Goal: Browse casually: Explore the website without a specific task or goal

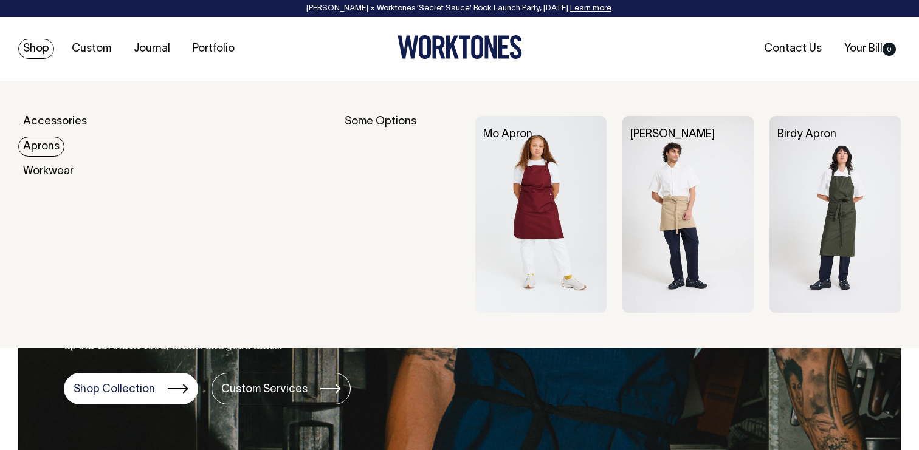
click at [38, 141] on link "Aprons" at bounding box center [41, 147] width 46 height 20
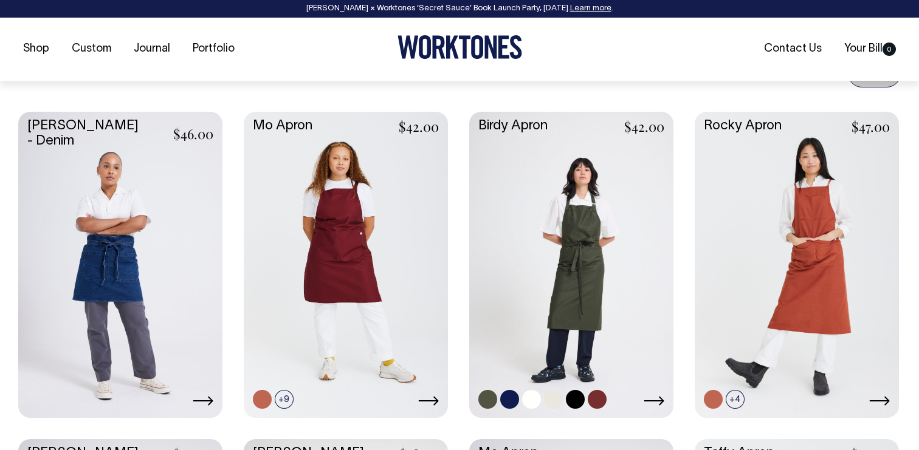
scroll to position [494, 0]
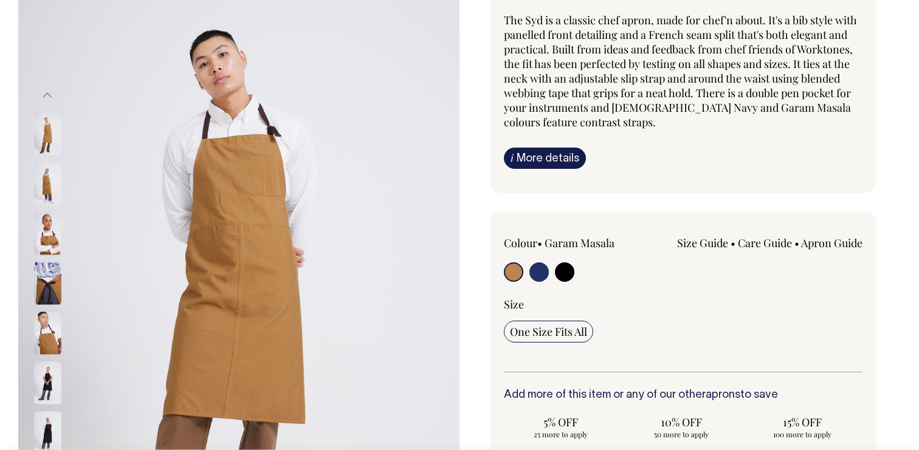
scroll to position [129, 0]
click at [43, 240] on img at bounding box center [47, 233] width 27 height 43
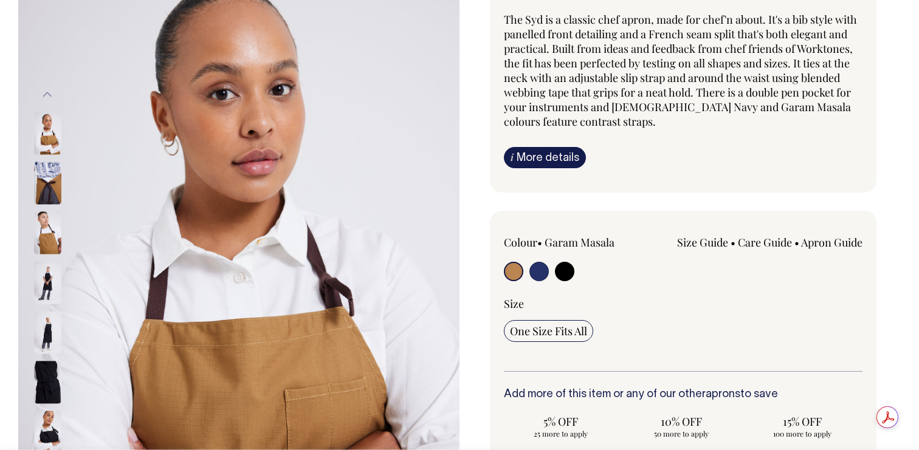
click at [540, 272] on input "radio" at bounding box center [538, 271] width 19 height 19
radio input "true"
select select "French Navy"
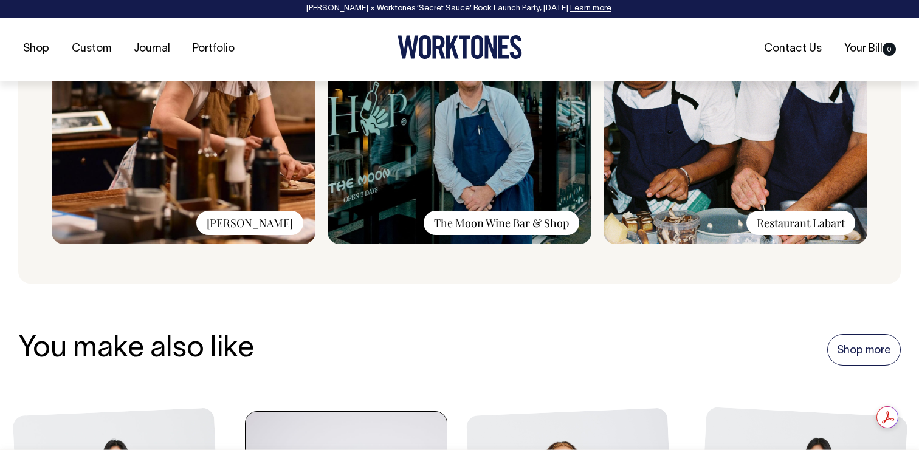
scroll to position [1111, 0]
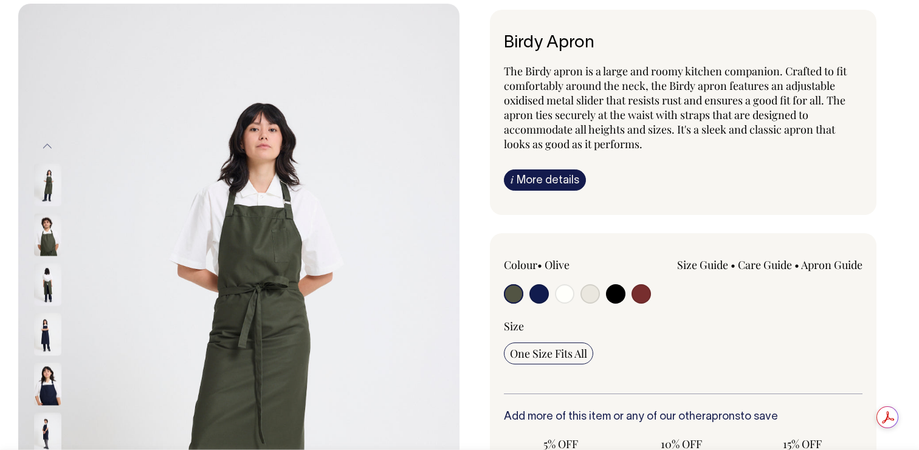
scroll to position [78, 0]
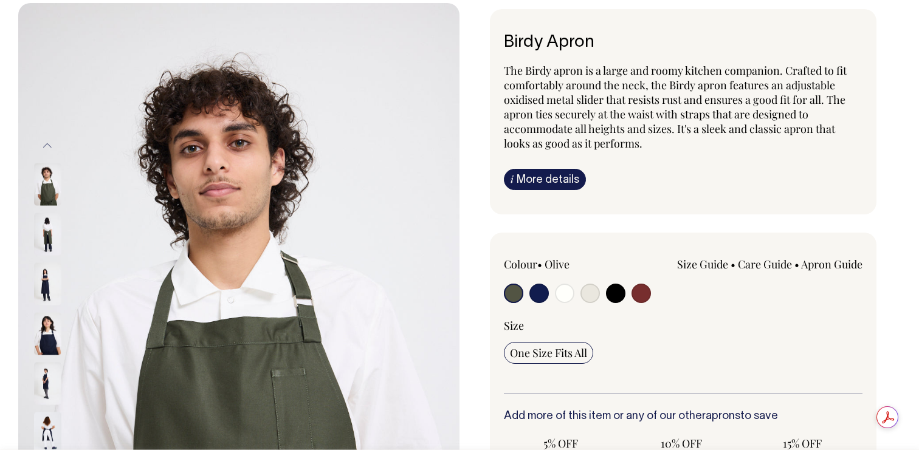
click at [574, 74] on span "The Birdy apron is a large and roomy kitchen companion. Crafted to fit comforta…" at bounding box center [675, 107] width 343 height 88
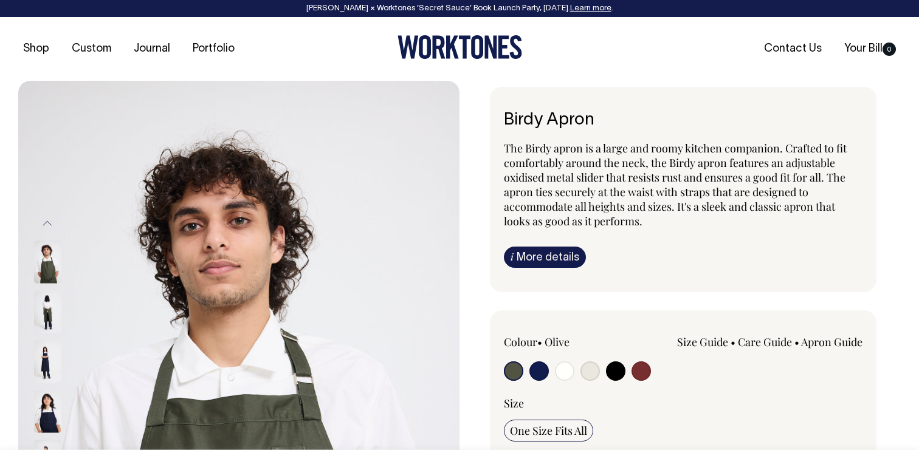
scroll to position [0, 0]
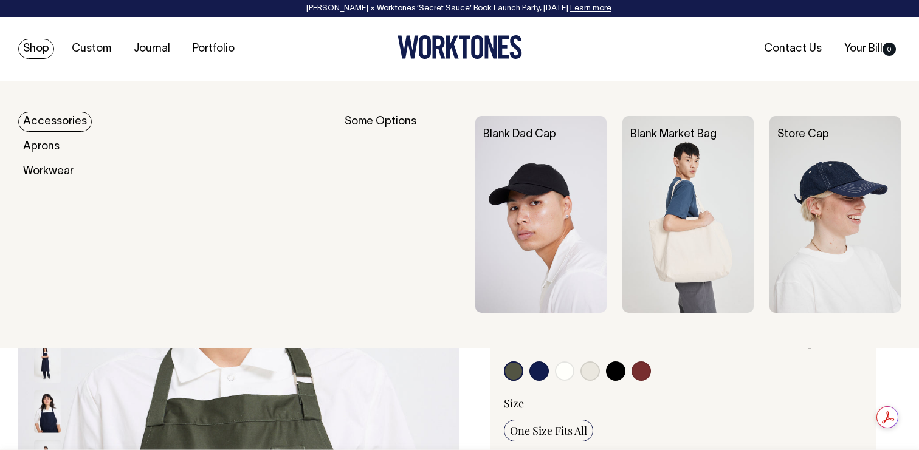
click at [686, 133] on link "Blank Market Bag" at bounding box center [673, 134] width 86 height 10
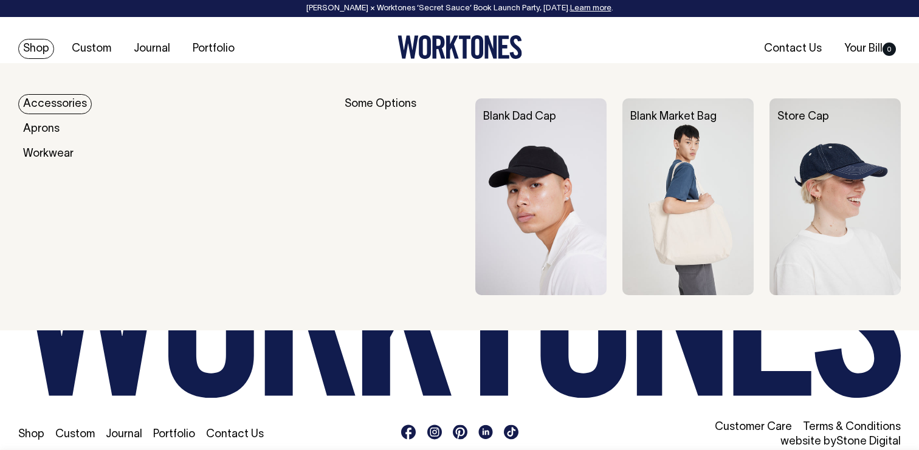
scroll to position [1868, 0]
click at [47, 103] on link "Accessories" at bounding box center [55, 104] width 74 height 20
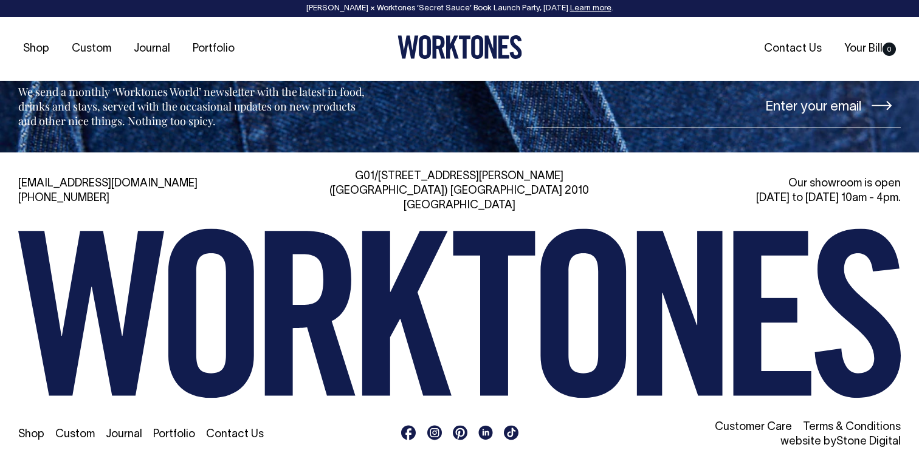
scroll to position [1724, 0]
